Goal: Check status: Check status

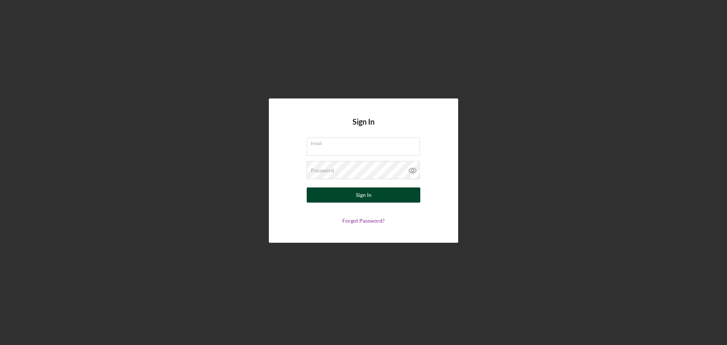
type input "[EMAIL_ADDRESS][DOMAIN_NAME]"
click at [369, 196] on div "Sign In" at bounding box center [364, 194] width 16 height 15
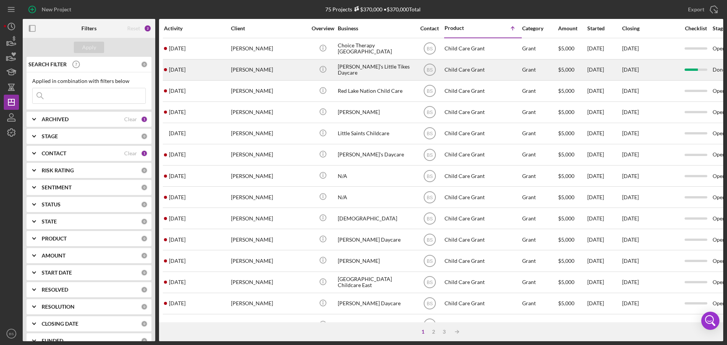
click at [362, 72] on div "[PERSON_NAME]'s Little Tikes Daycare" at bounding box center [376, 70] width 76 height 20
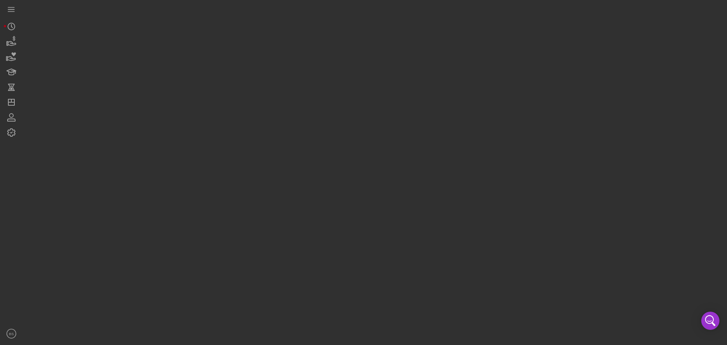
click at [362, 72] on div at bounding box center [373, 170] width 700 height 341
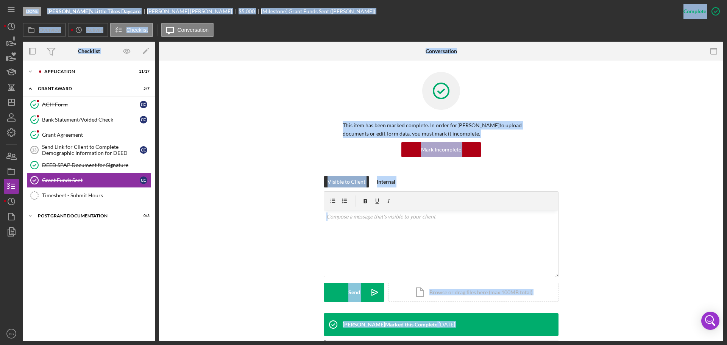
click at [359, 100] on div at bounding box center [441, 96] width 197 height 49
click at [47, 215] on div "Post Grant Documentation" at bounding box center [92, 216] width 108 height 5
click at [30, 72] on polyline at bounding box center [30, 72] width 2 height 2
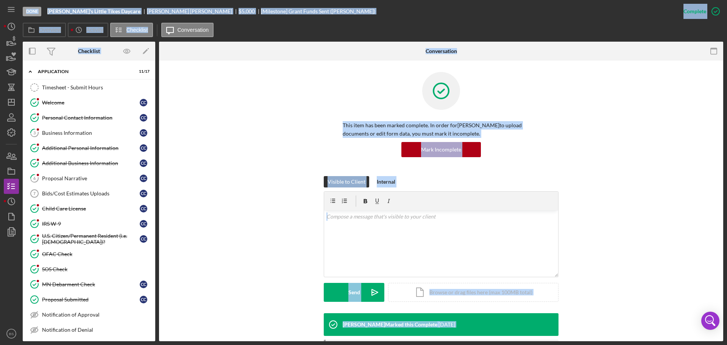
click at [265, 101] on div "This item has been marked complete. In order for [PERSON_NAME] to upload docume…" at bounding box center [440, 124] width 541 height 104
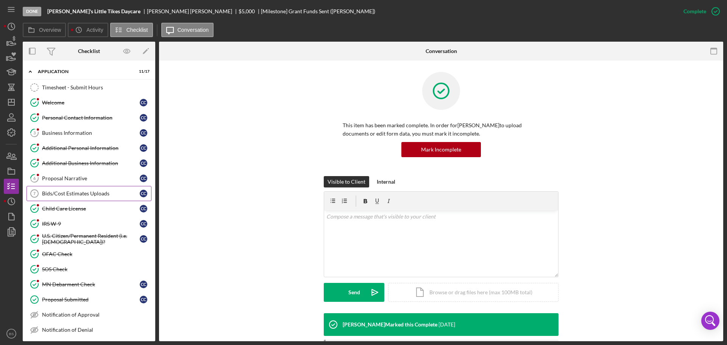
click at [79, 194] on div "Bids/Cost Estimates Uploads" at bounding box center [91, 193] width 98 height 6
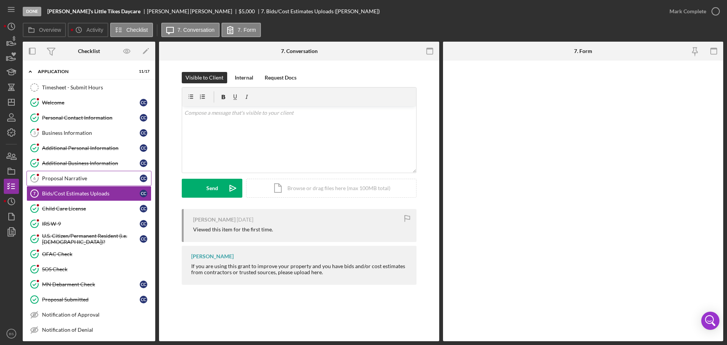
click at [81, 182] on link "6 Proposal Narrative C C" at bounding box center [89, 178] width 125 height 15
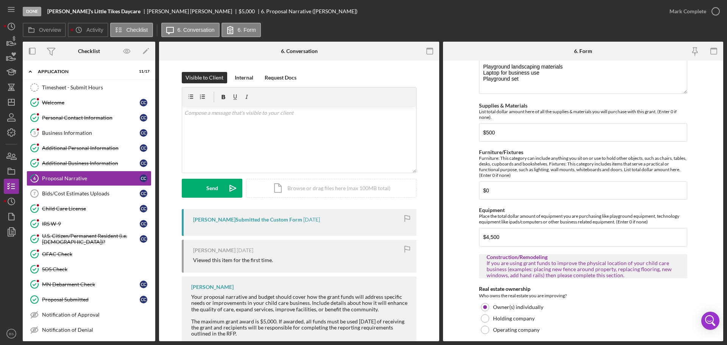
scroll to position [227, 0]
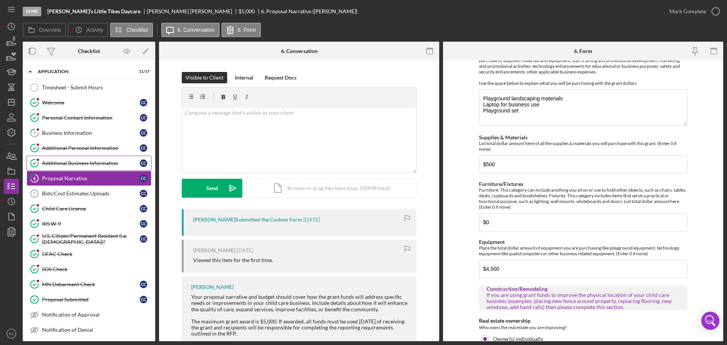
click at [64, 165] on div "Additional Business Information" at bounding box center [91, 163] width 98 height 6
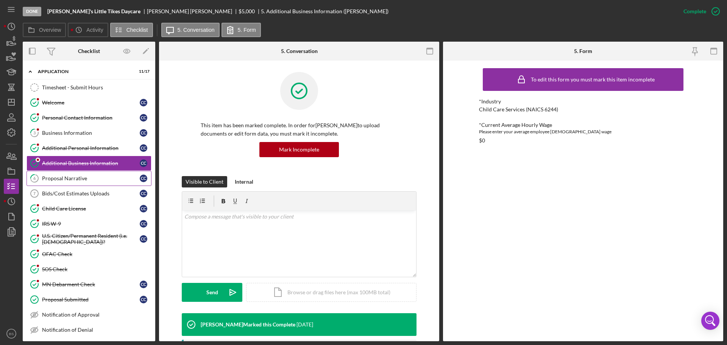
click at [67, 174] on link "6 Proposal Narrative C C" at bounding box center [89, 178] width 125 height 15
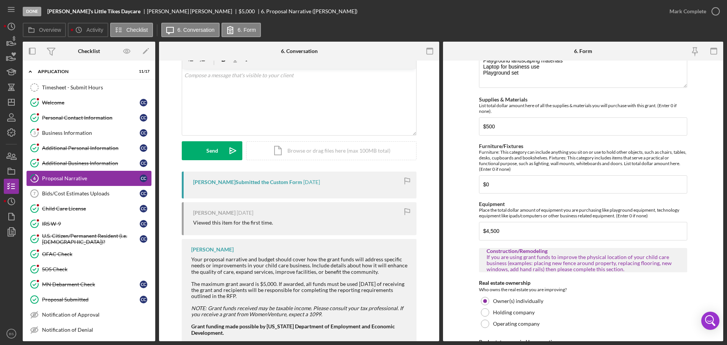
scroll to position [38, 0]
click at [58, 209] on div "Child Care License" at bounding box center [91, 209] width 98 height 6
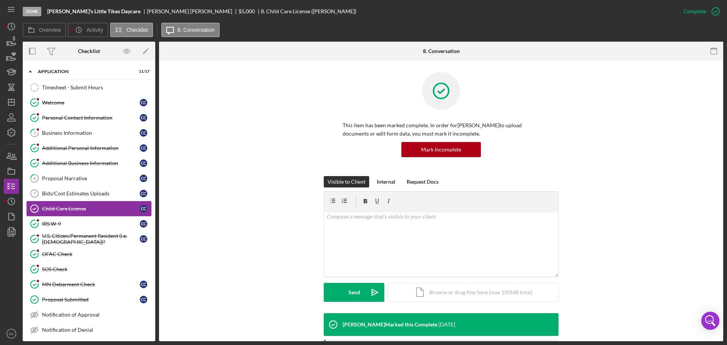
click at [73, 209] on div "Child Care License" at bounding box center [91, 209] width 98 height 6
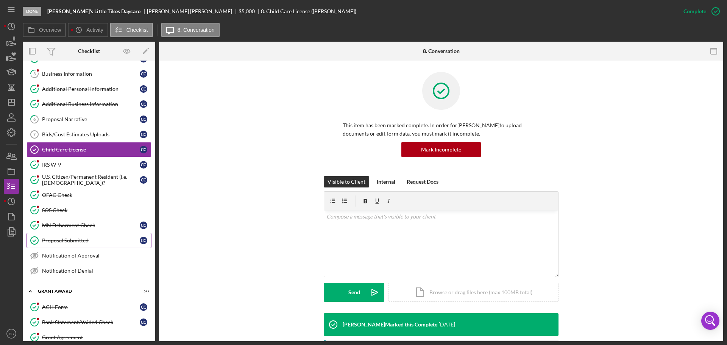
scroll to position [114, 0]
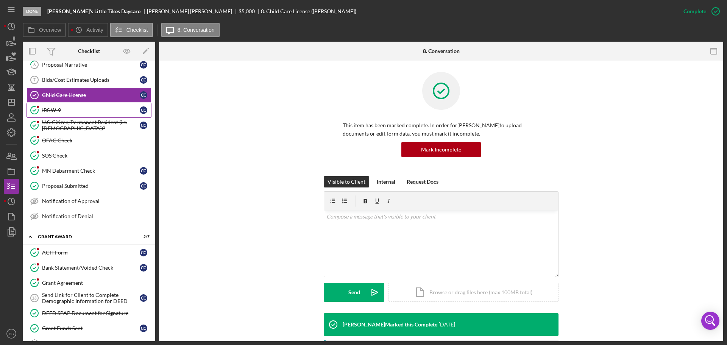
click at [77, 110] on div "IRS W-9" at bounding box center [91, 110] width 98 height 6
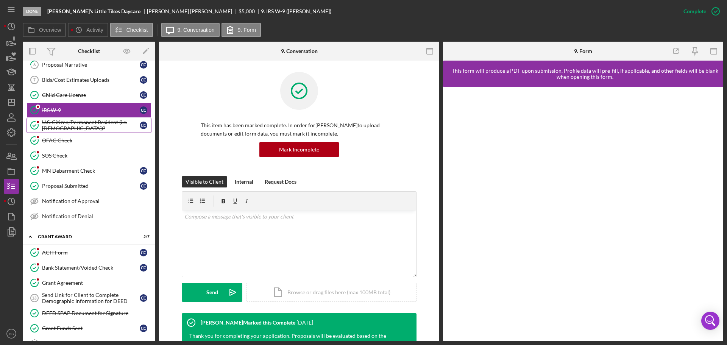
click at [72, 129] on div "U.S. Citizen/Permanent Resident (i.e. [DEMOGRAPHIC_DATA])?" at bounding box center [91, 125] width 98 height 12
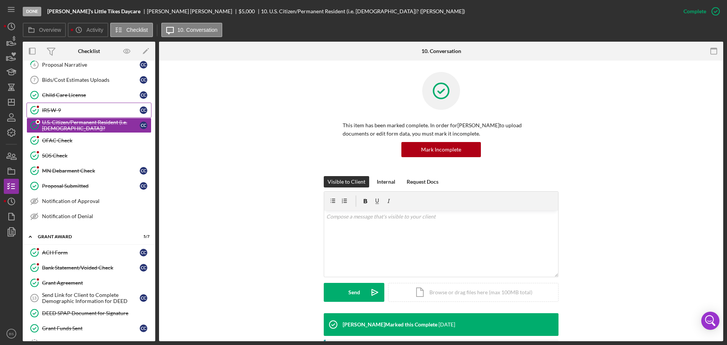
click at [69, 114] on link "IRS W-9 IRS W-9 C C" at bounding box center [89, 110] width 125 height 15
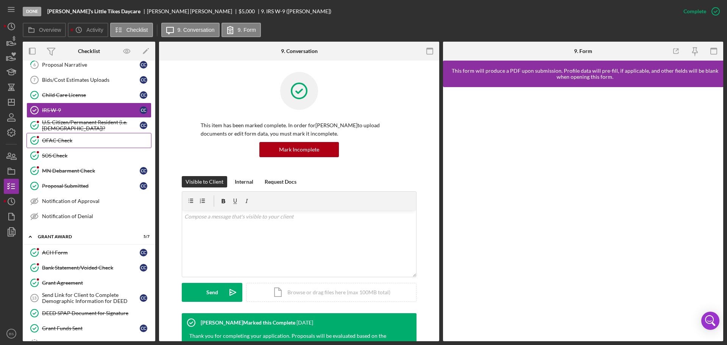
click at [84, 144] on link "OFAC Check OFAC Check" at bounding box center [89, 140] width 125 height 15
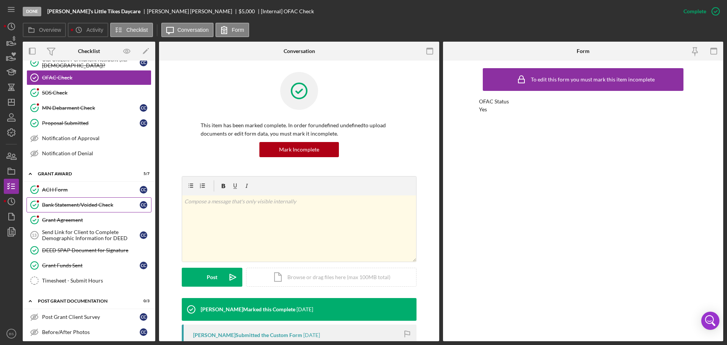
scroll to position [189, 0]
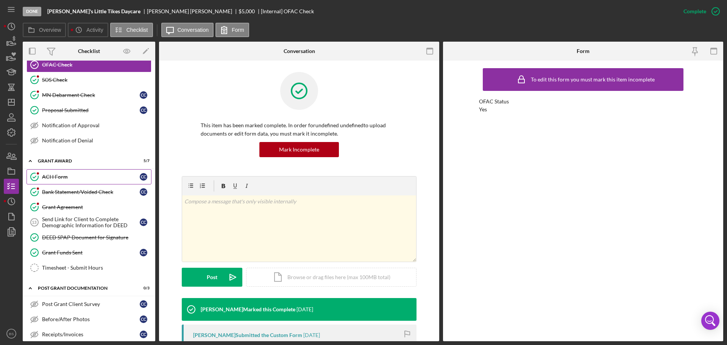
click at [69, 178] on div "ACH Form" at bounding box center [91, 177] width 98 height 6
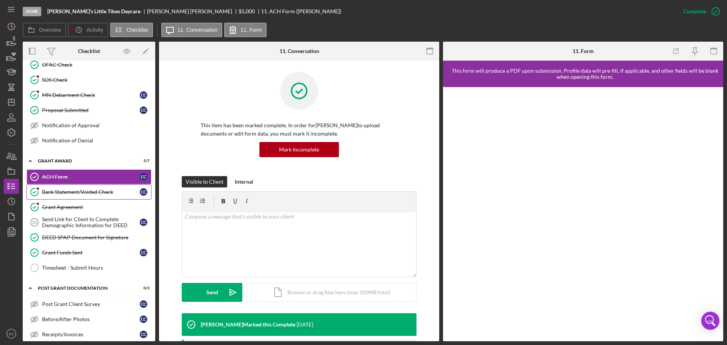
click at [64, 193] on div "Bank Statement/Voided Check" at bounding box center [91, 192] width 98 height 6
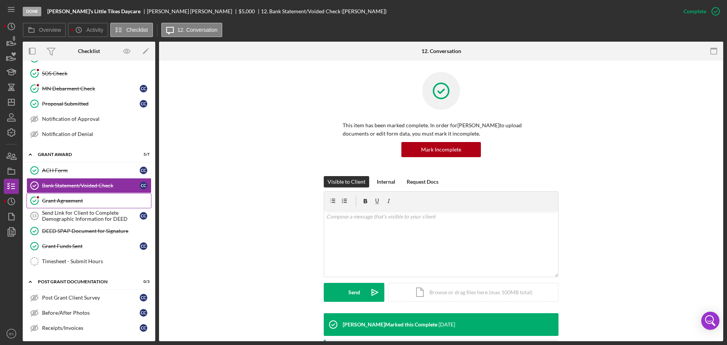
scroll to position [198, 0]
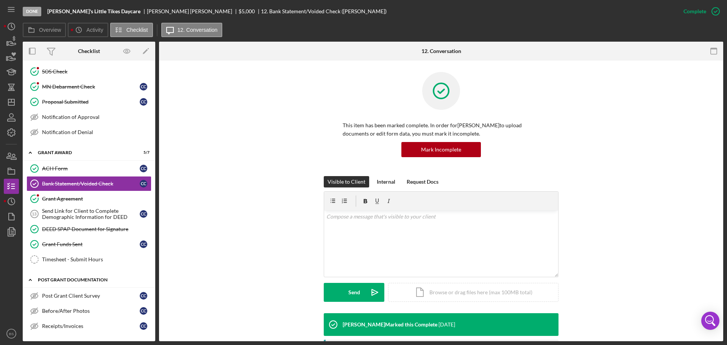
click at [80, 279] on div "Post Grant Documentation" at bounding box center [92, 280] width 108 height 5
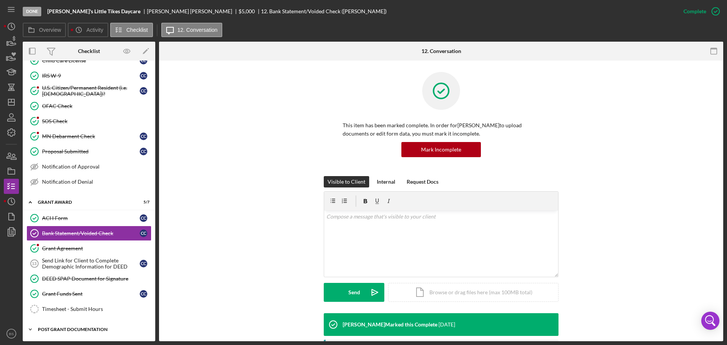
click at [55, 330] on div "Post Grant Documentation" at bounding box center [92, 329] width 108 height 5
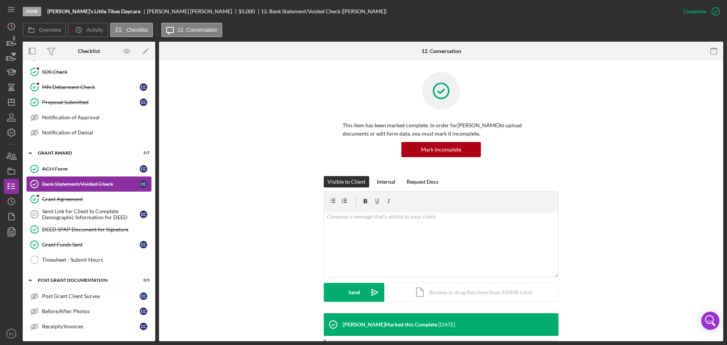
scroll to position [198, 0]
click at [73, 120] on link "Notification of Approval Notification of Approval" at bounding box center [89, 116] width 125 height 15
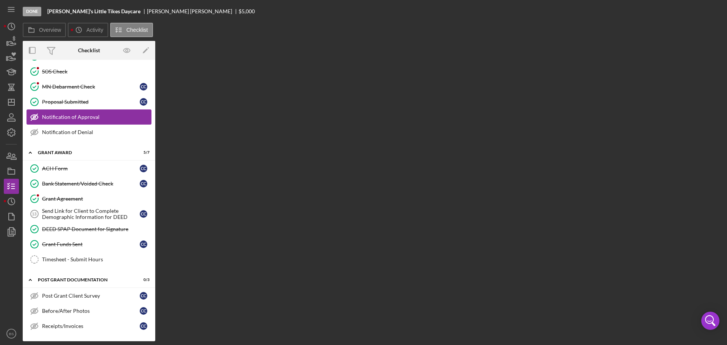
scroll to position [198, 0]
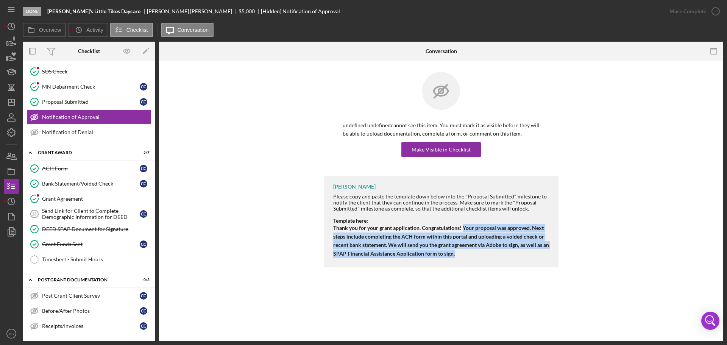
drag, startPoint x: 463, startPoint y: 226, endPoint x: 474, endPoint y: 260, distance: 35.6
click at [474, 260] on div "[PERSON_NAME] Please copy and paste the template down below into the "Proposal …" at bounding box center [441, 221] width 235 height 91
copy strong "Your proposal was approved. Next steps include completing the ACH form within t…"
